Goal: Information Seeking & Learning: Learn about a topic

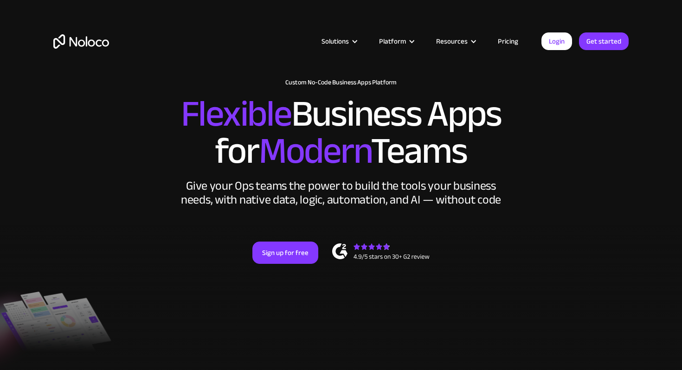
click at [84, 40] on img "home" at bounding box center [81, 41] width 56 height 14
click at [500, 42] on link "Pricing" at bounding box center [508, 41] width 44 height 12
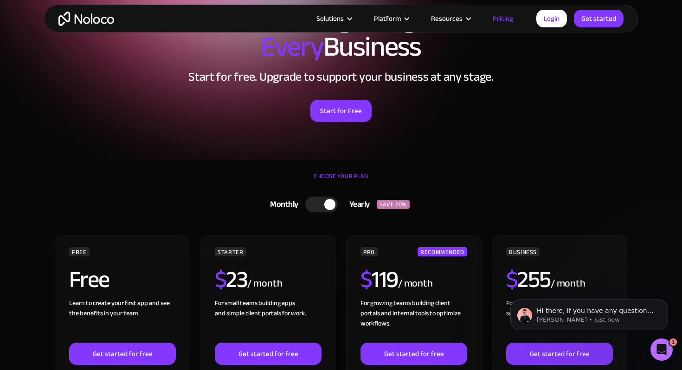
scroll to position [85, 0]
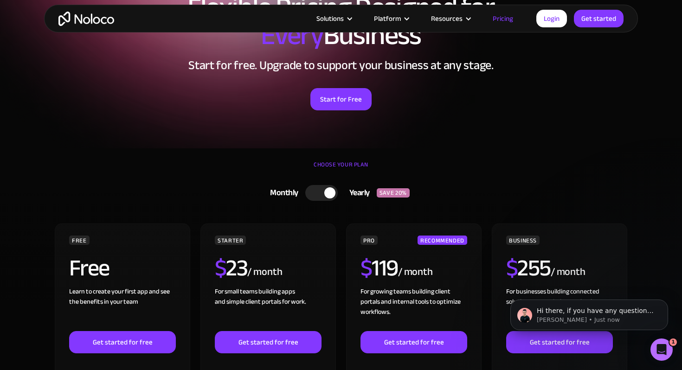
click at [326, 188] on div at bounding box center [321, 193] width 32 height 16
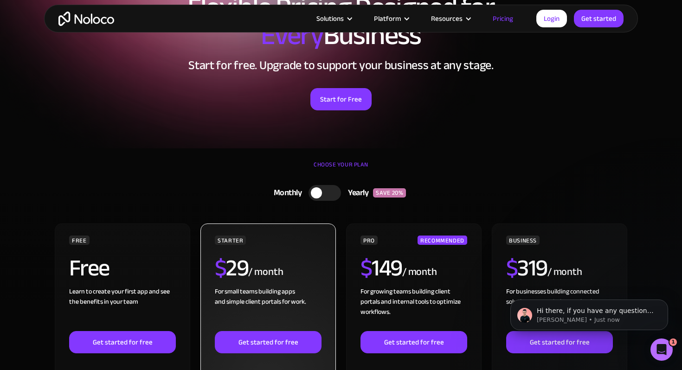
click at [286, 257] on div "$ 29 / month" at bounding box center [268, 272] width 107 height 30
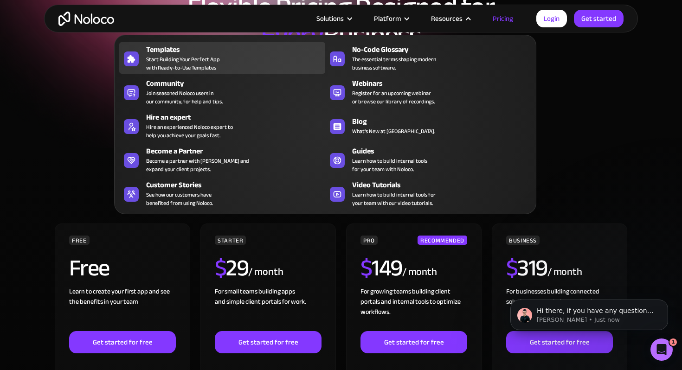
click at [245, 57] on div "Templates Start Building Your Perfect App with Ready-to-Use Templates" at bounding box center [233, 58] width 174 height 28
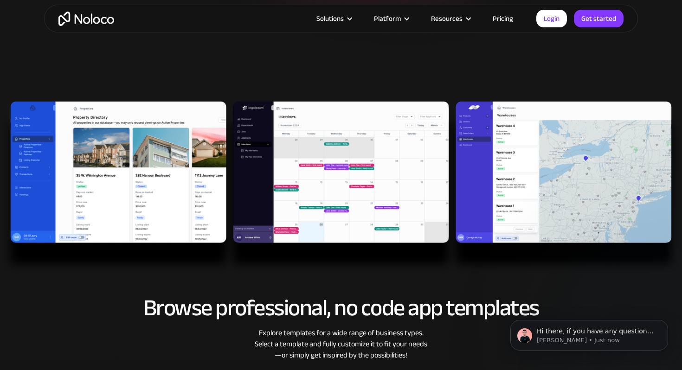
scroll to position [214, 0]
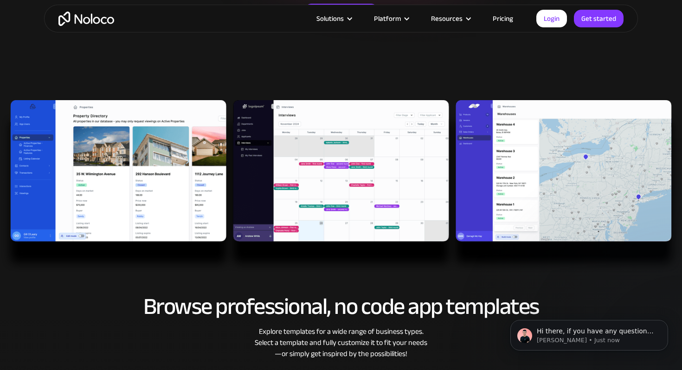
click at [167, 164] on img at bounding box center [341, 186] width 682 height 173
click at [343, 177] on img at bounding box center [341, 186] width 682 height 173
click at [135, 167] on img at bounding box center [341, 186] width 682 height 173
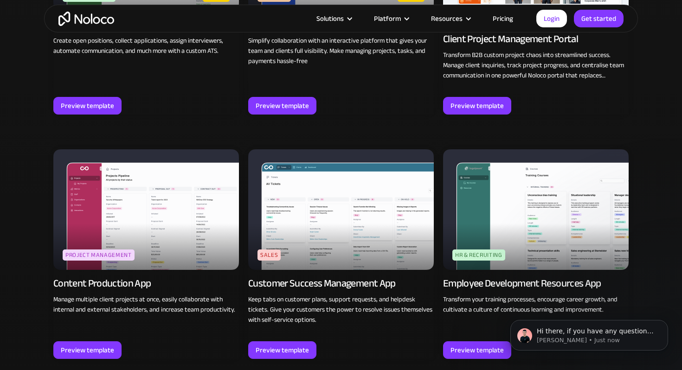
scroll to position [841, 0]
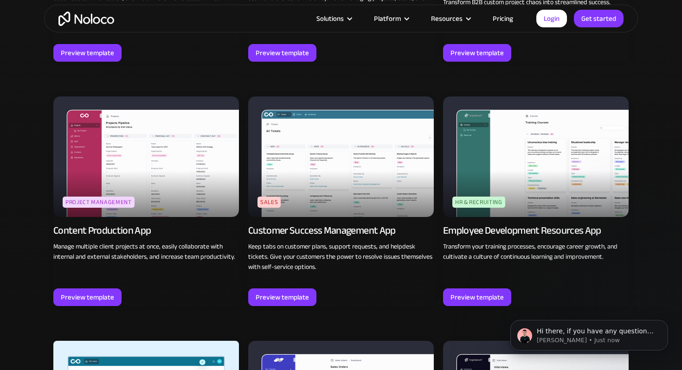
click at [145, 180] on img at bounding box center [146, 156] width 186 height 121
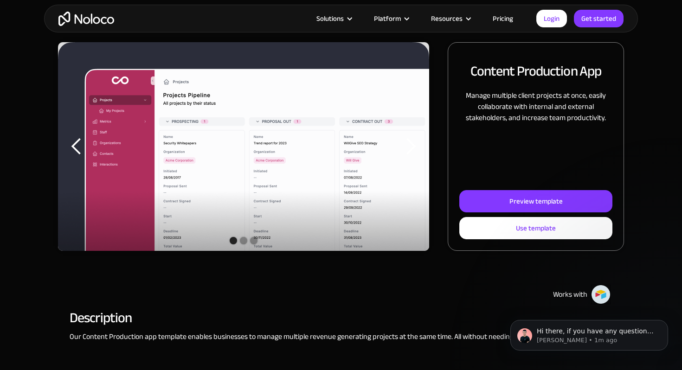
scroll to position [115, 0]
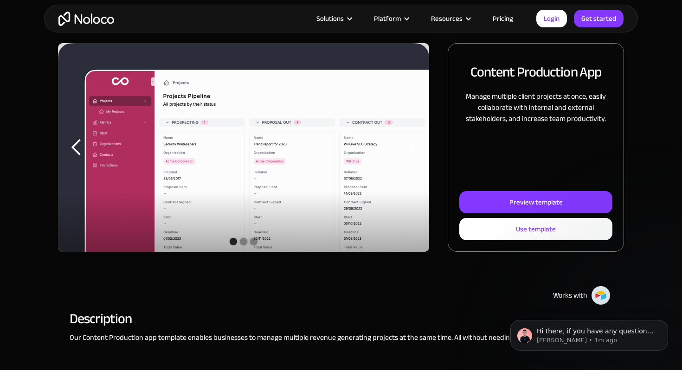
click at [237, 242] on div "carousel" at bounding box center [243, 242] width 371 height 19
click at [239, 243] on div "carousel" at bounding box center [243, 242] width 371 height 19
click at [244, 243] on div "Show slide 2 of 3" at bounding box center [243, 241] width 7 height 7
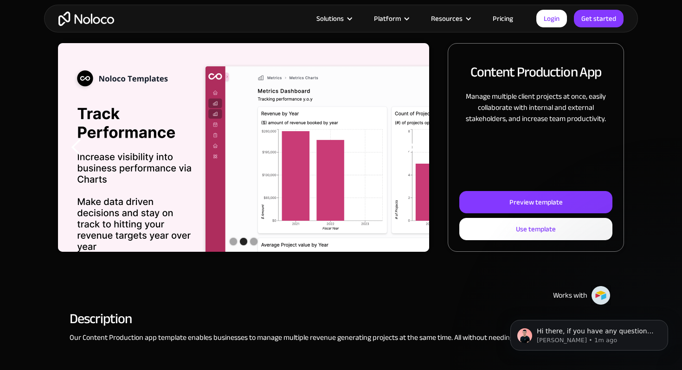
click at [256, 240] on div "Show slide 3 of 3" at bounding box center [253, 241] width 7 height 7
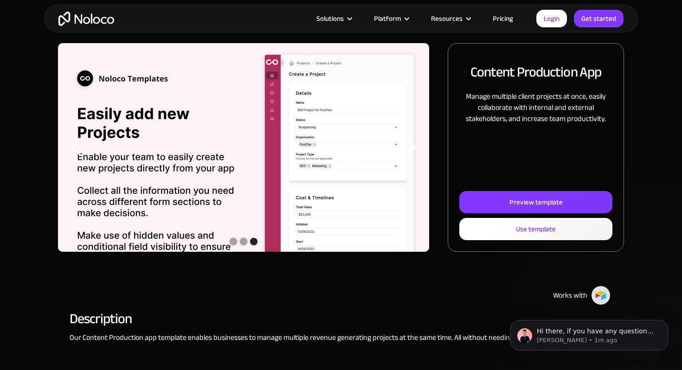
click at [248, 239] on div "carousel" at bounding box center [243, 242] width 371 height 19
click at [241, 241] on div "Show slide 2 of 3" at bounding box center [243, 241] width 7 height 7
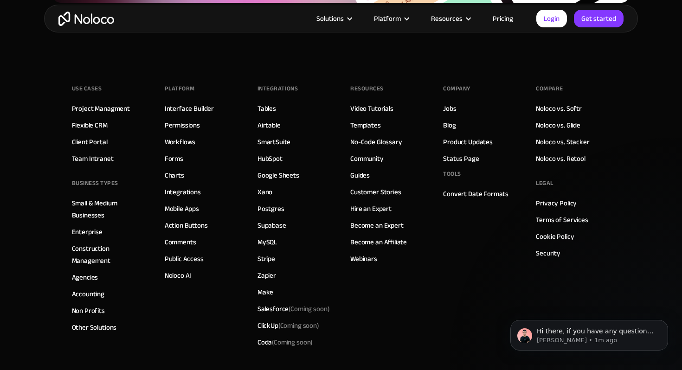
scroll to position [1584, 0]
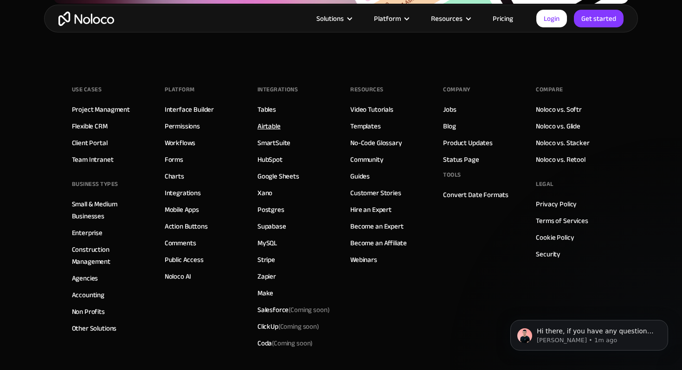
click at [270, 122] on link "Airtable" at bounding box center [268, 126] width 23 height 12
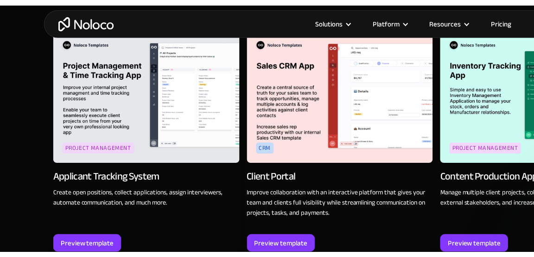
scroll to position [1137, 0]
